Goal: Task Accomplishment & Management: Manage account settings

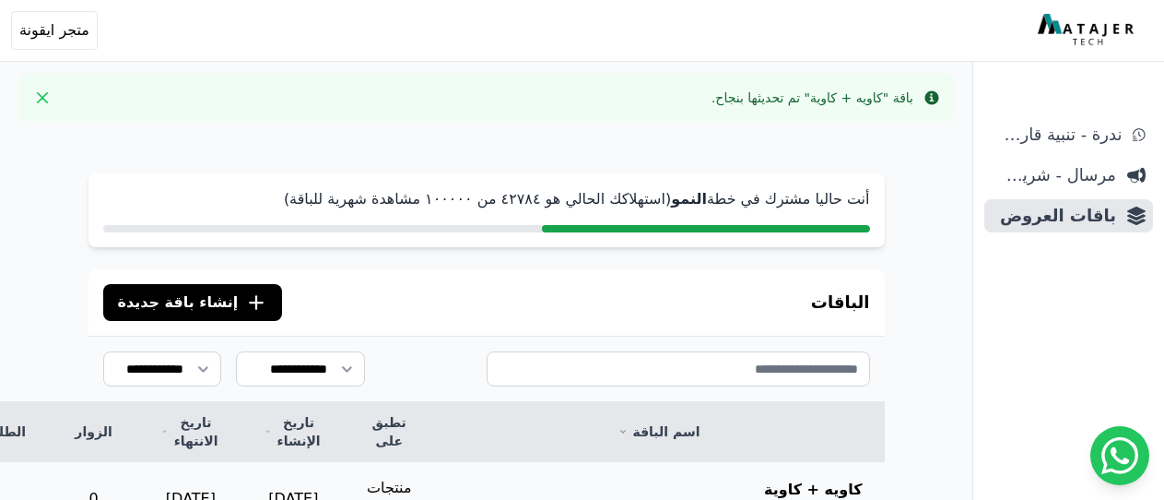
scroll to position [277, 0]
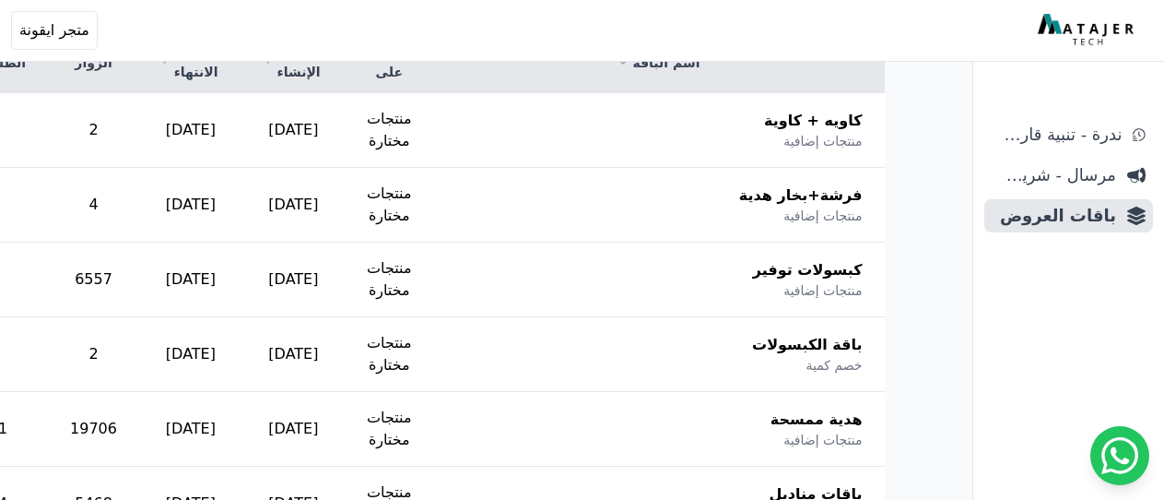
scroll to position [369, -154]
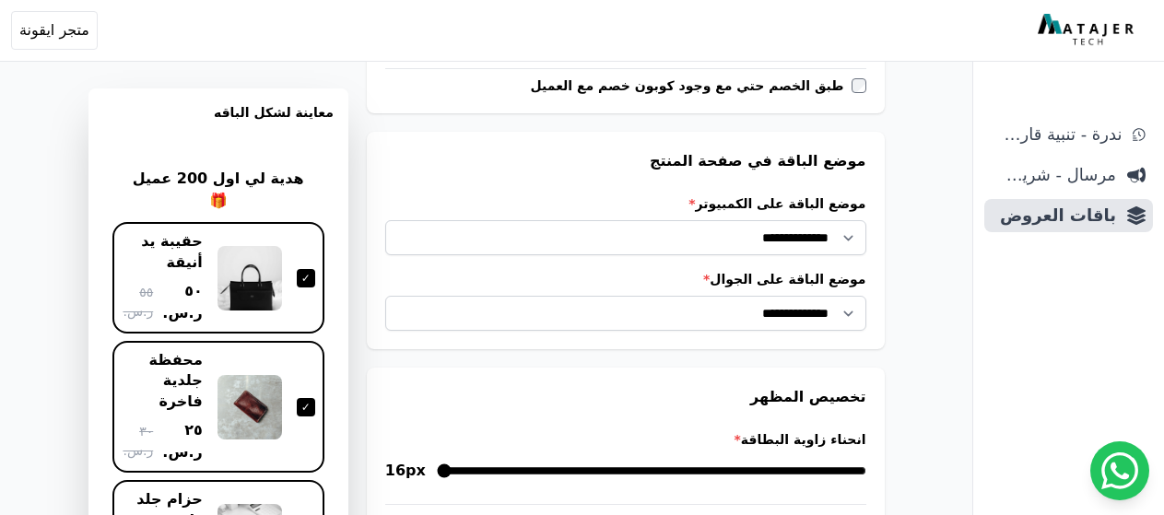
scroll to position [1957, 0]
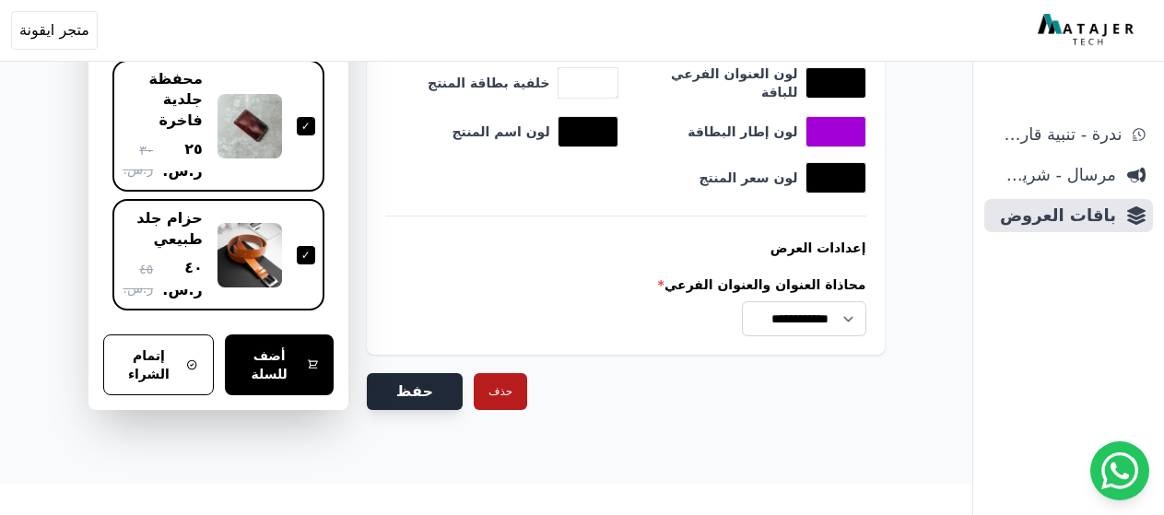
click at [406, 375] on button "حفظ" at bounding box center [415, 391] width 96 height 37
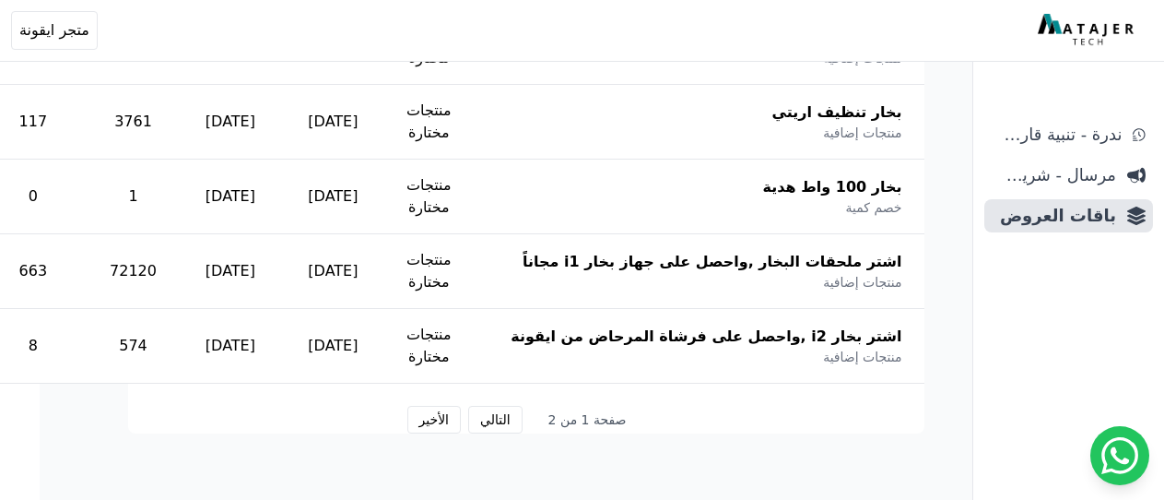
scroll to position [1198, -154]
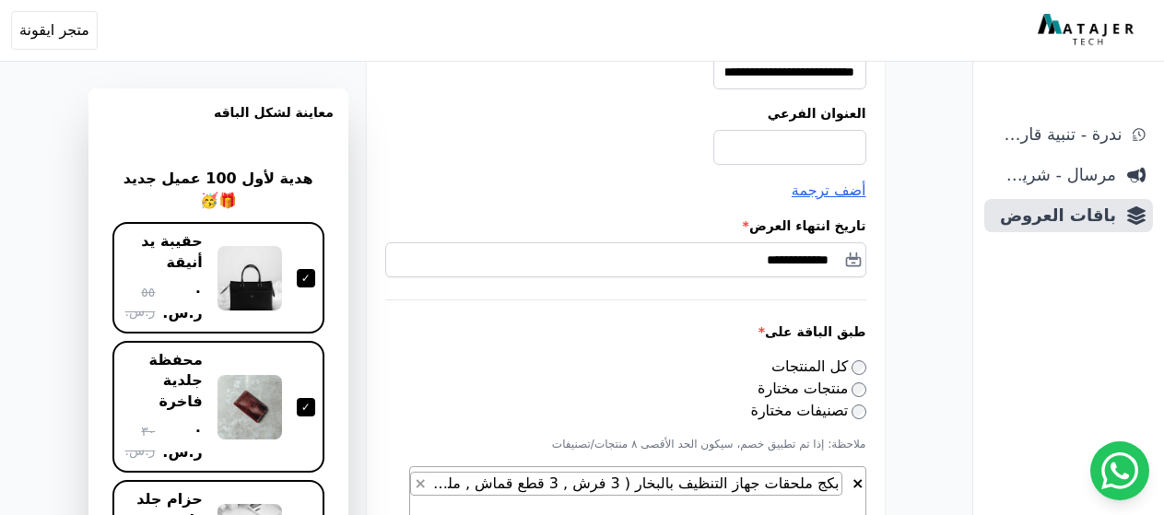
scroll to position [277, 0]
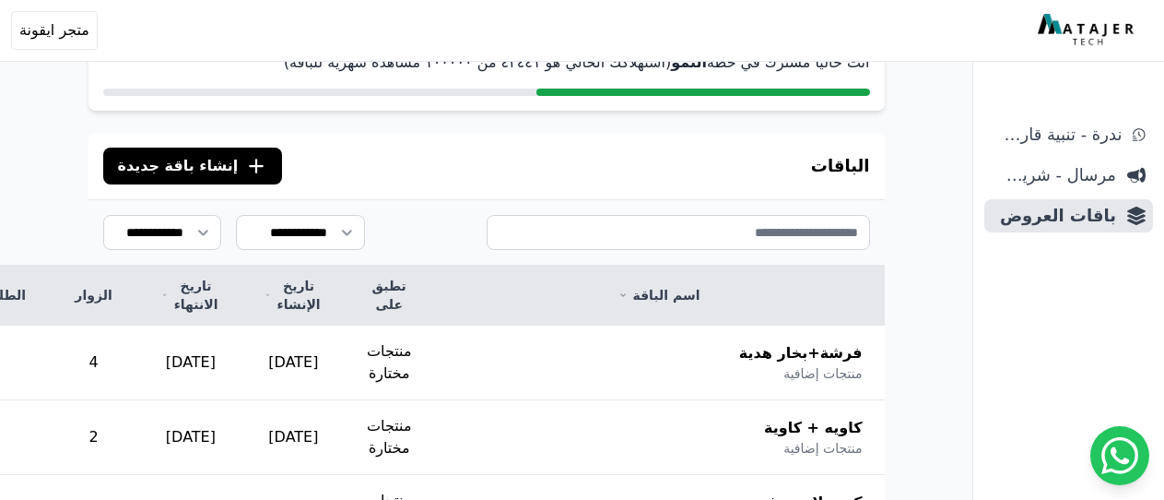
scroll to position [89, -154]
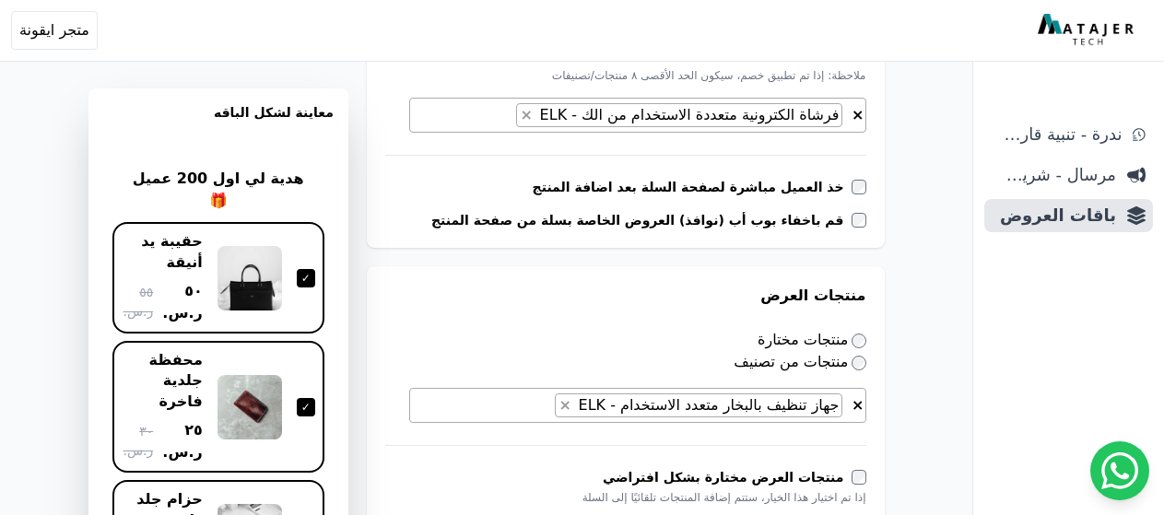
scroll to position [759, 0]
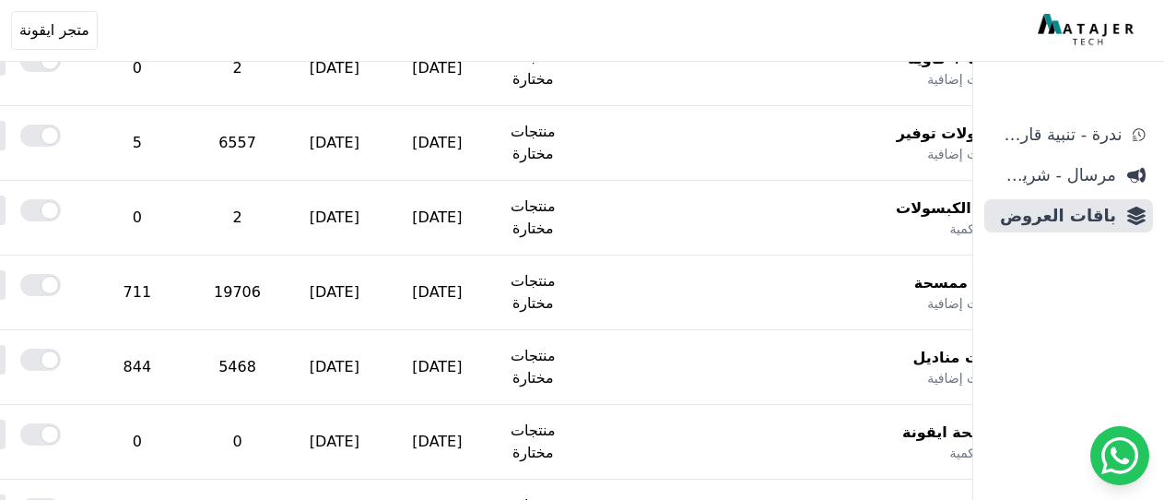
scroll to position [457, -154]
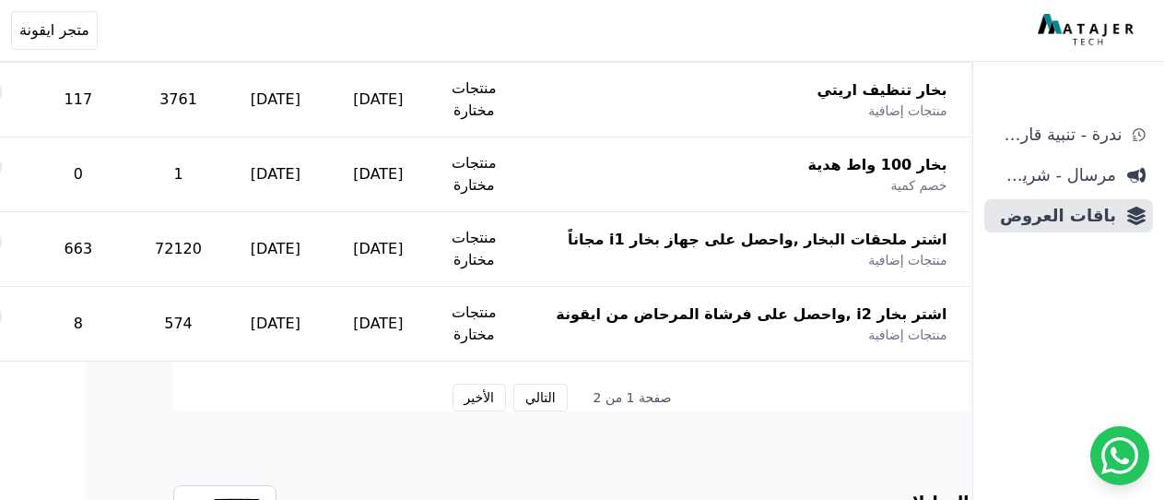
scroll to position [1195, -84]
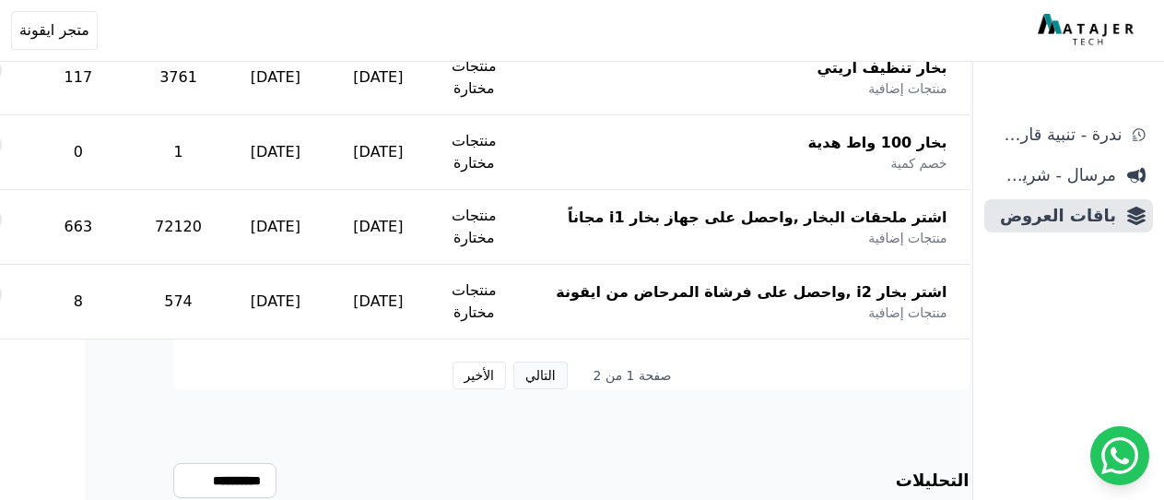
click at [526, 377] on button "التالي" at bounding box center [540, 375] width 54 height 28
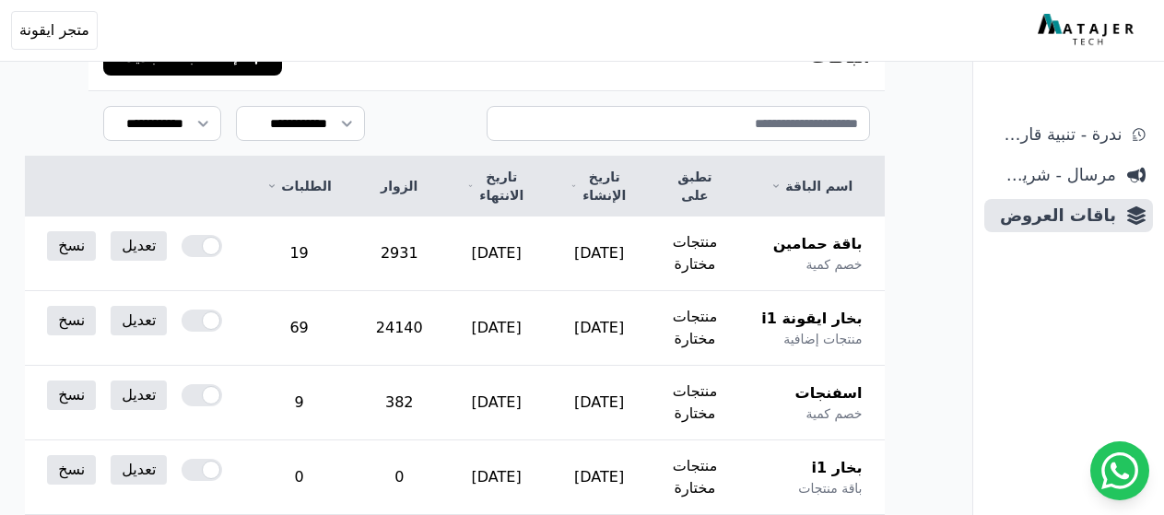
scroll to position [289, 0]
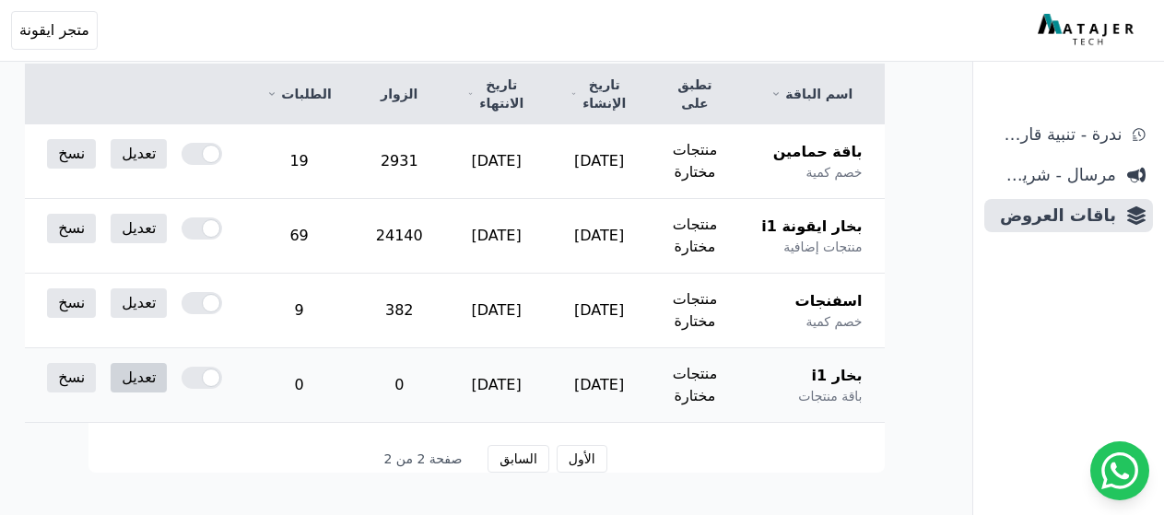
click at [167, 379] on link "تعديل" at bounding box center [139, 378] width 56 height 30
click at [167, 234] on link "تعديل" at bounding box center [139, 229] width 56 height 30
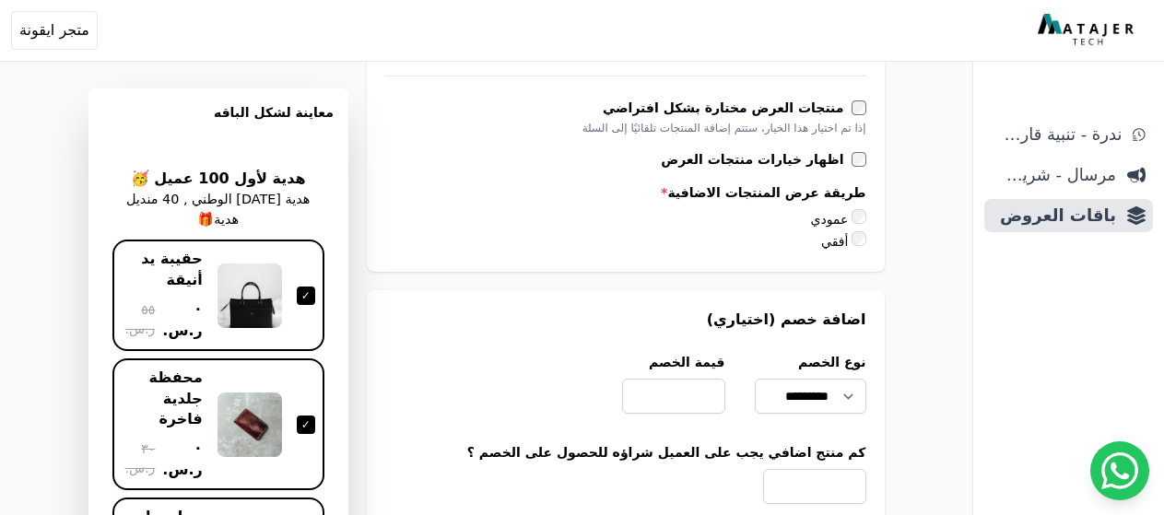
scroll to position [1106, 0]
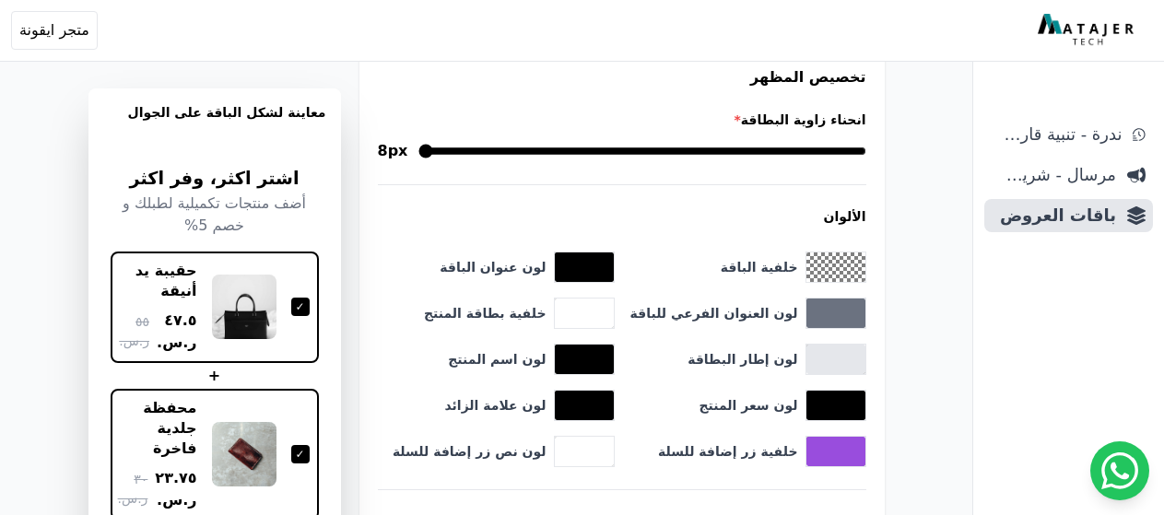
scroll to position [1475, 0]
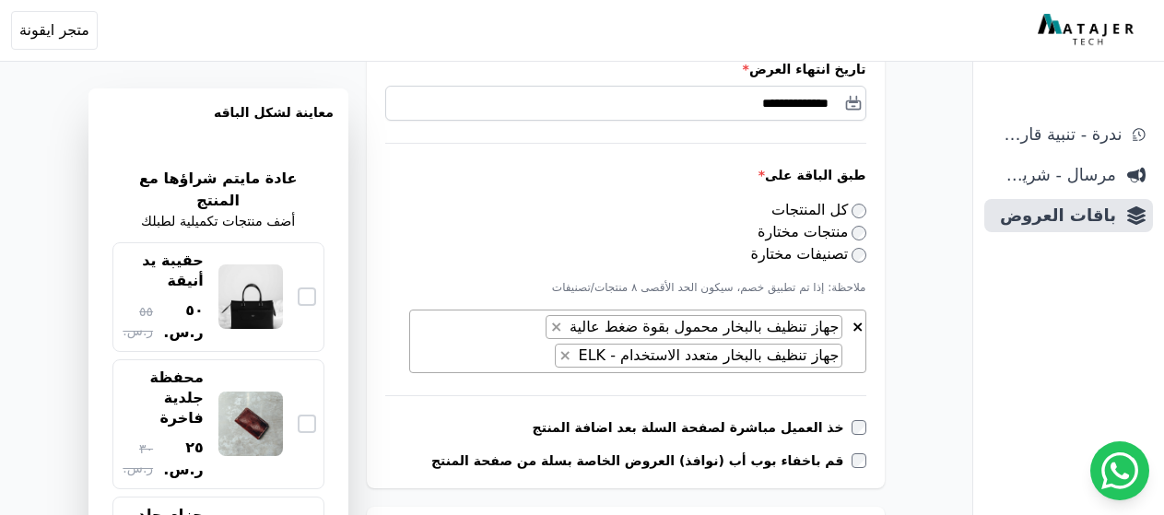
scroll to position [461, 0]
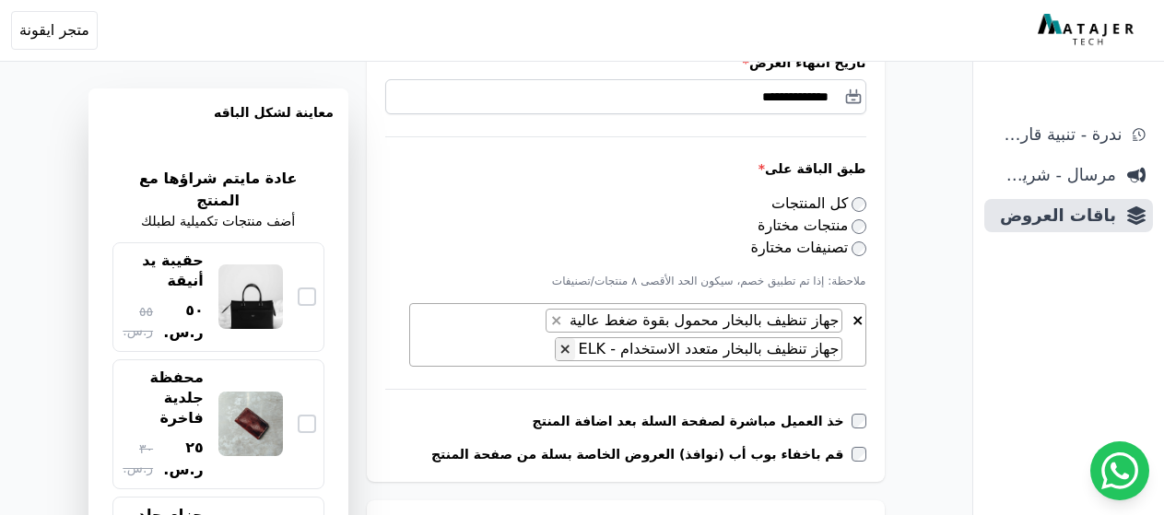
click at [572, 349] on span "×" at bounding box center [566, 349] width 12 height 18
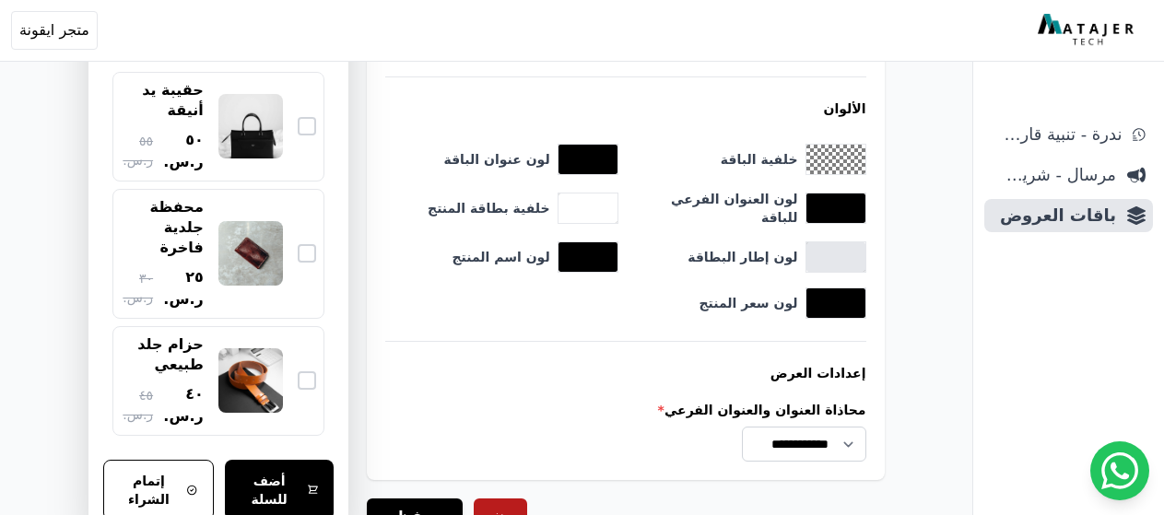
scroll to position [1965, 0]
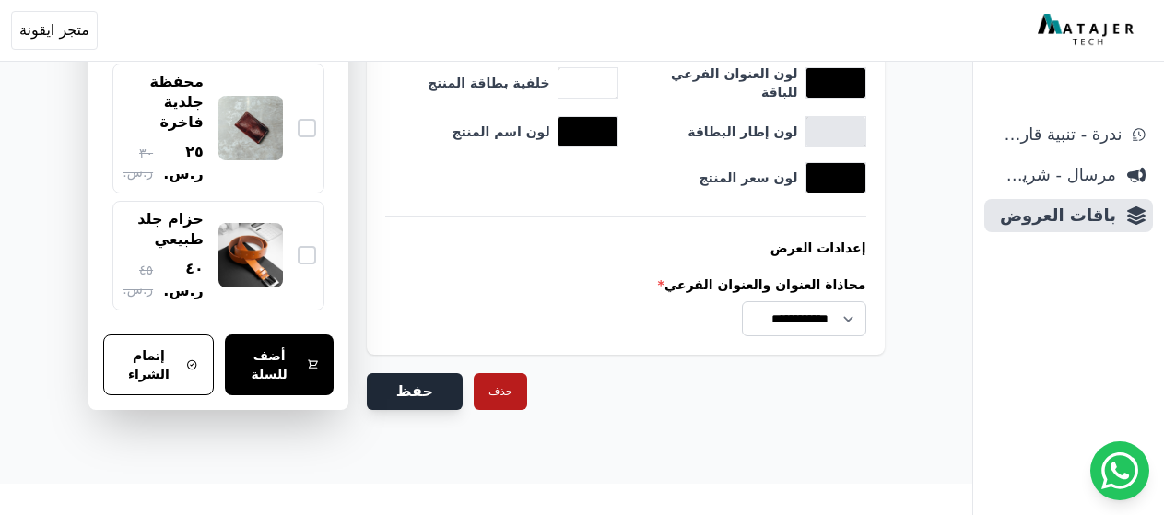
click at [427, 395] on button "حفظ" at bounding box center [415, 391] width 96 height 37
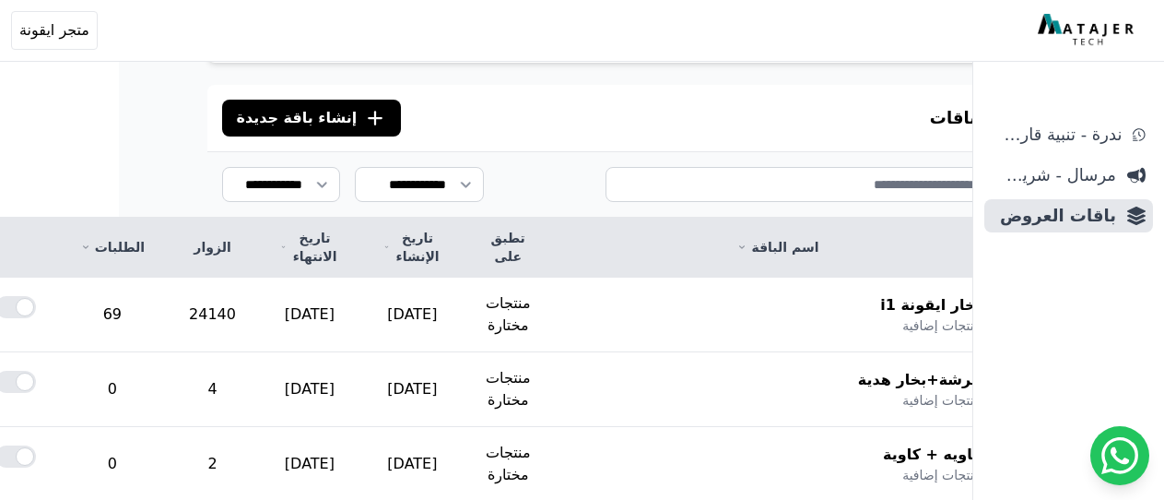
scroll to position [184, -154]
